Goal: Task Accomplishment & Management: Use online tool/utility

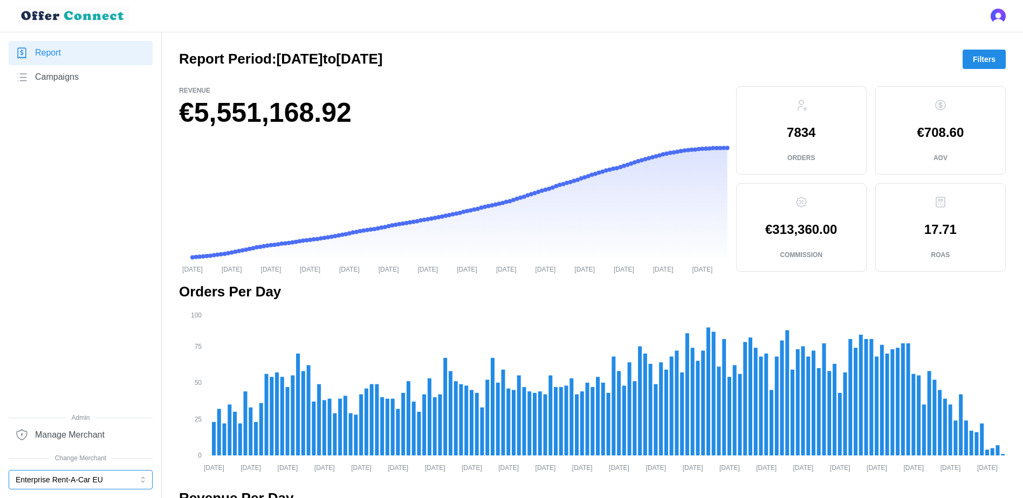
click at [116, 478] on button "Enterprise Rent-A-Car EU" at bounding box center [81, 479] width 144 height 19
click at [103, 448] on div "Enterprise Rent-A-Car EU" at bounding box center [81, 454] width 128 height 12
click at [995, 59] on span "Filters" at bounding box center [984, 59] width 23 height 18
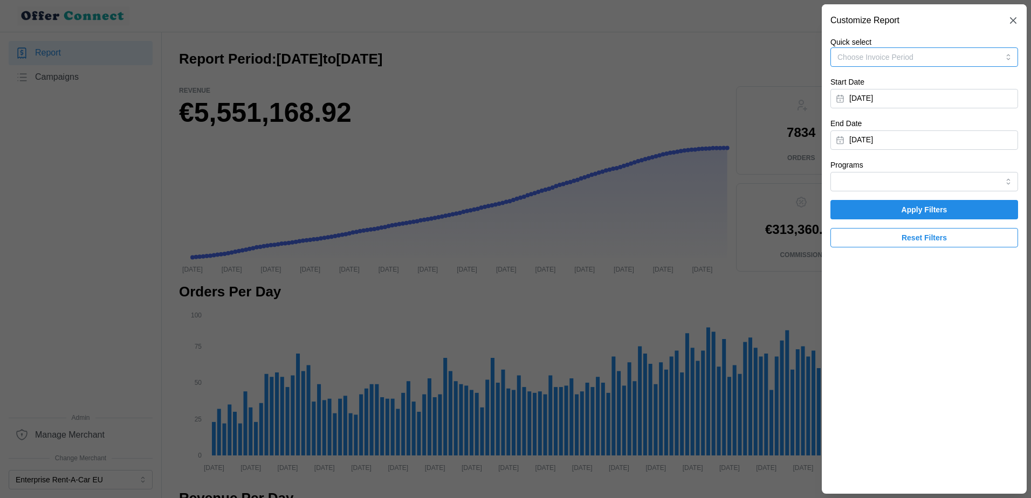
click at [893, 60] on span "Choose Invoice Period" at bounding box center [876, 57] width 76 height 9
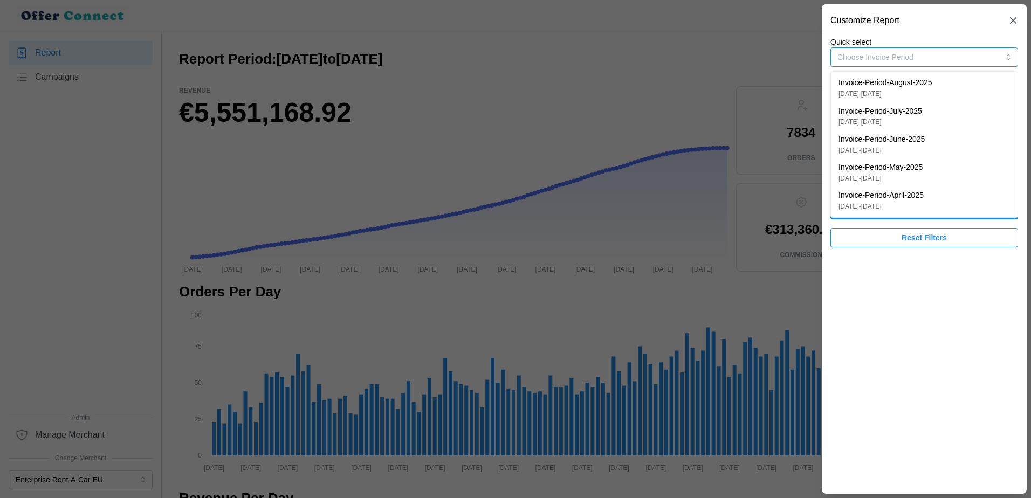
click at [940, 134] on div "Invoice-Period-June-2025 [DATE] - [DATE]" at bounding box center [925, 145] width 172 height 22
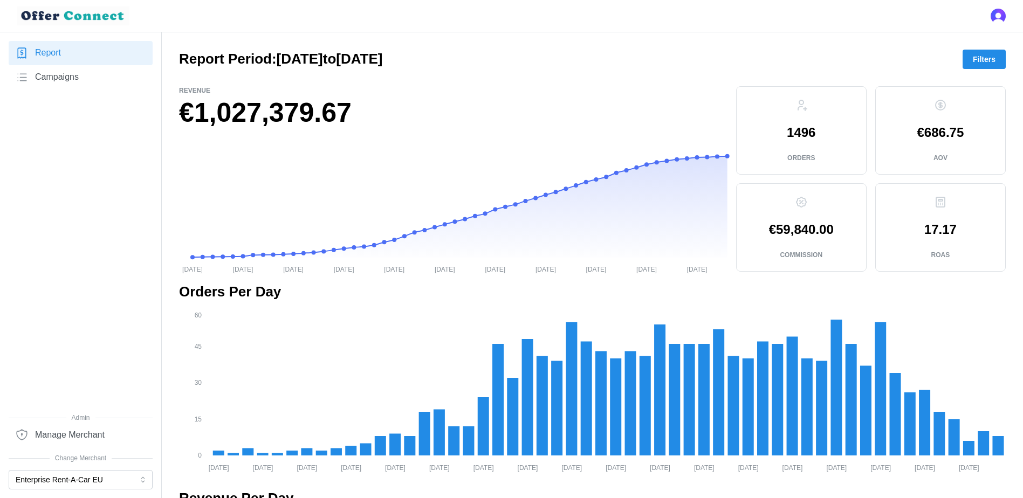
click at [991, 61] on span "Filters" at bounding box center [984, 59] width 23 height 18
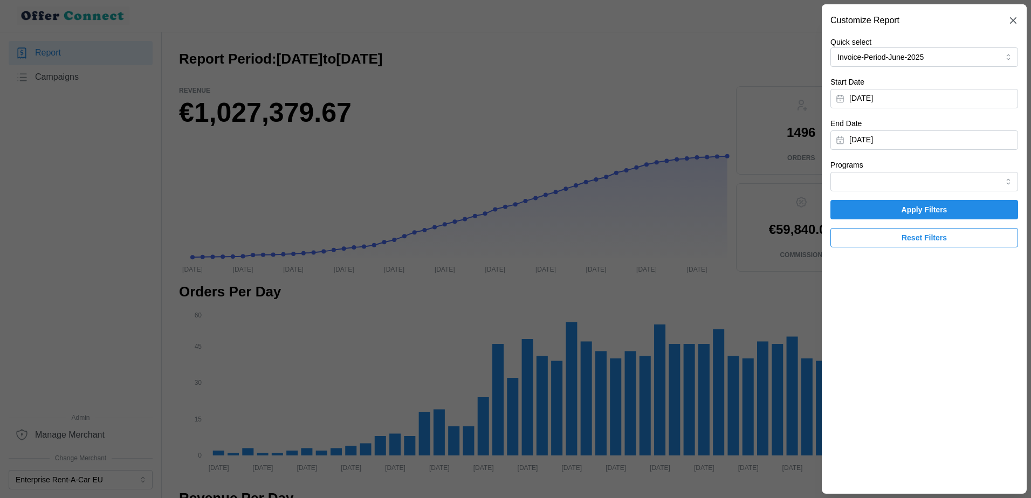
click at [506, 77] on div at bounding box center [515, 249] width 1031 height 498
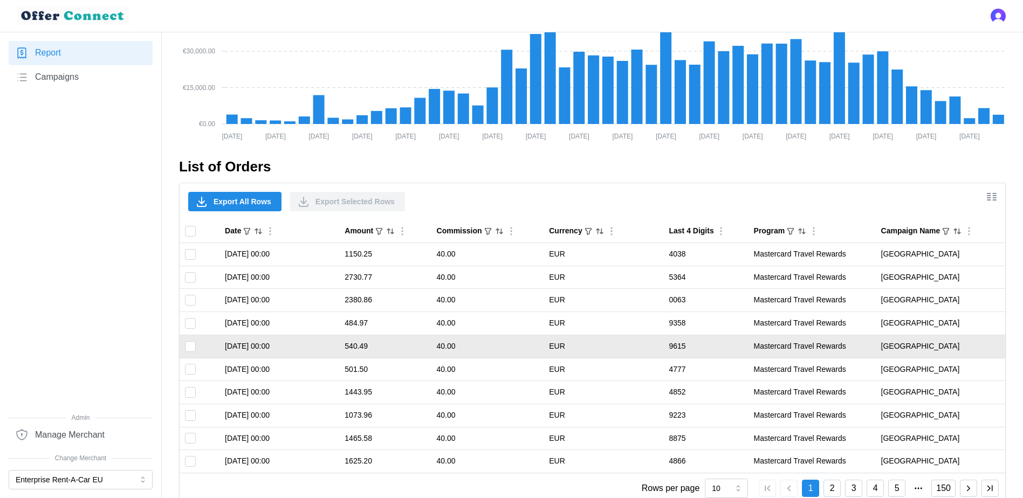
scroll to position [539, 0]
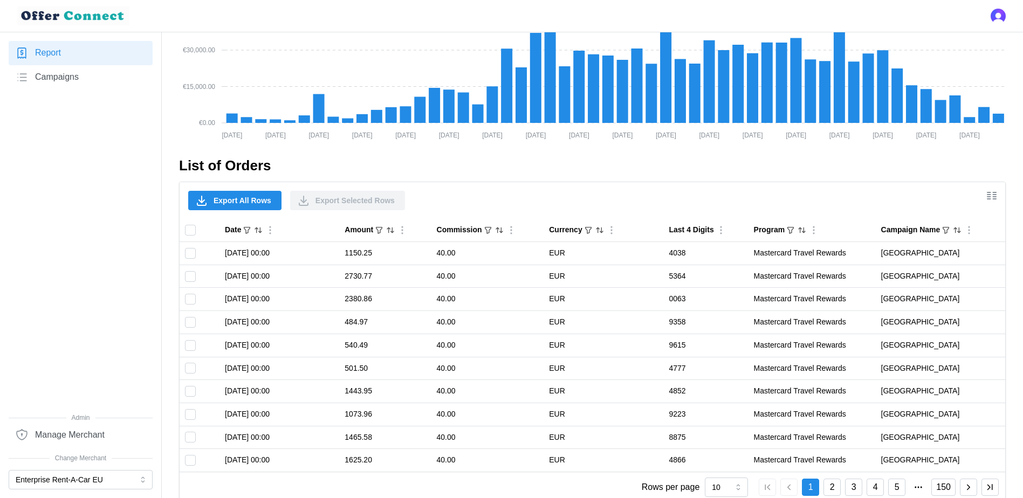
click at [243, 201] on span "Export All Rows" at bounding box center [243, 200] width 58 height 18
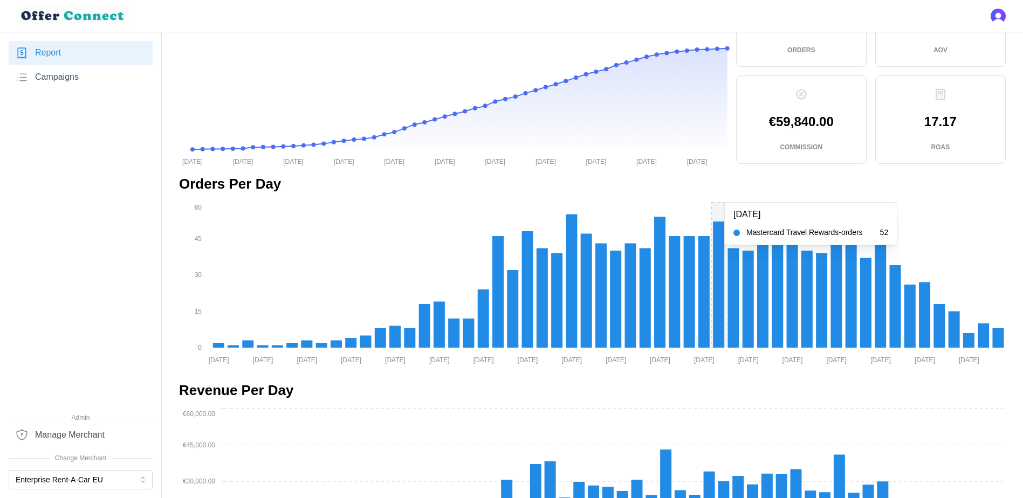
scroll to position [0, 0]
